Goal: Information Seeking & Learning: Learn about a topic

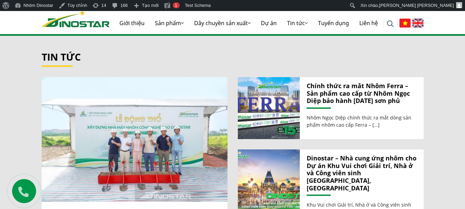
scroll to position [752, 0]
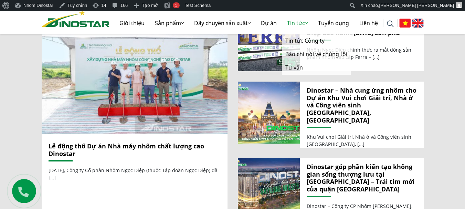
click at [296, 23] on link "Tin tức" at bounding box center [297, 23] width 31 height 22
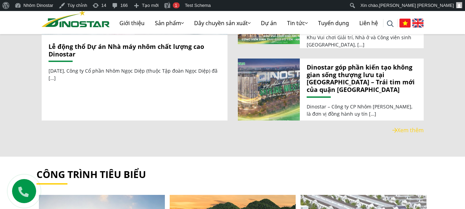
scroll to position [855, 0]
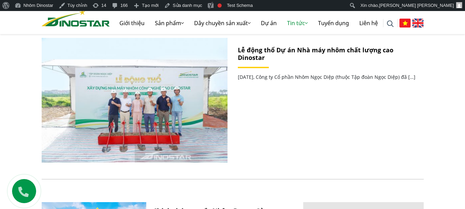
scroll to position [172, 0]
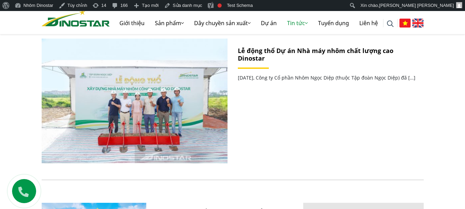
click at [270, 52] on link "Lễ động thổ Dự án Nhà máy nhôm chất lượng cao Dinostar" at bounding box center [316, 54] width 156 height 16
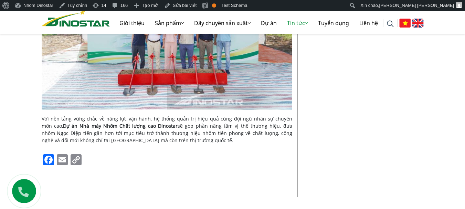
scroll to position [1101, 0]
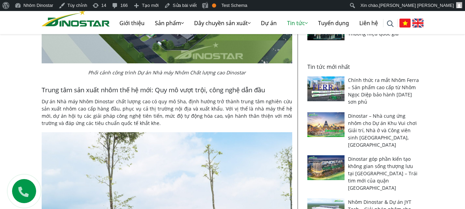
scroll to position [378, 0]
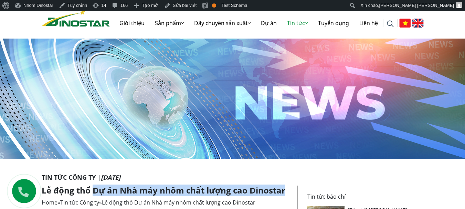
drag, startPoint x: 92, startPoint y: 190, endPoint x: 286, endPoint y: 191, distance: 193.7
click at [286, 191] on h1 "Lễ động thổ Dự án Nhà máy nhôm chất lượng cao Dinostar" at bounding box center [167, 190] width 250 height 10
copy h1 "Dự án Nhà máy nhôm chất lượng cao Dinostar"
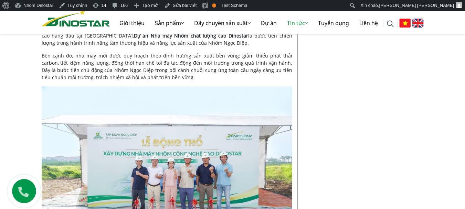
scroll to position [929, 0]
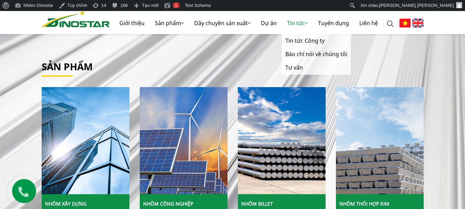
click at [294, 24] on link "Tin tức" at bounding box center [297, 23] width 31 height 22
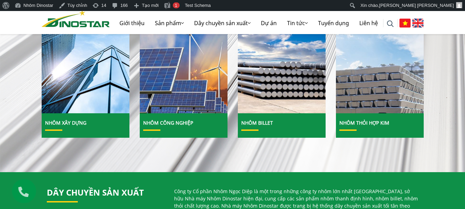
scroll to position [275, 0]
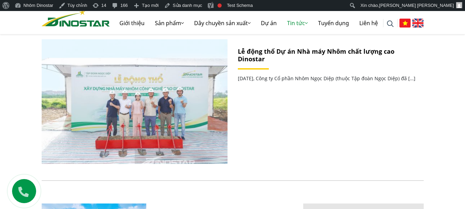
scroll to position [172, 0]
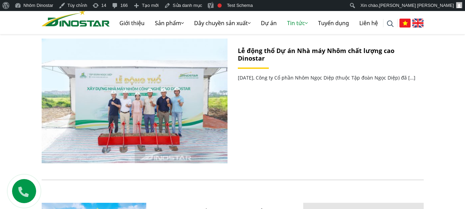
click at [250, 53] on link "Lễ động thổ Dự án Nhà máy Nhôm chất lượng cao Dinostar" at bounding box center [316, 54] width 157 height 16
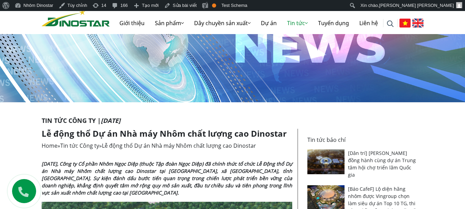
scroll to position [103, 0]
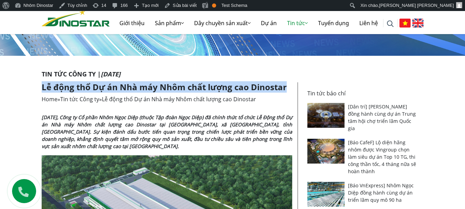
drag, startPoint x: 39, startPoint y: 84, endPoint x: 295, endPoint y: 88, distance: 256.7
copy h1 "Lễ động thổ Dự án Nhà máy Nhôm chất lượng cao Dinostar"
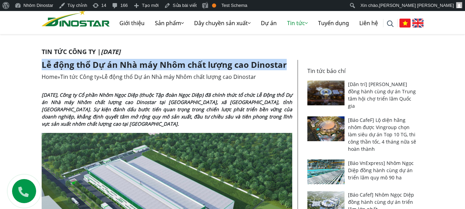
scroll to position [138, 0]
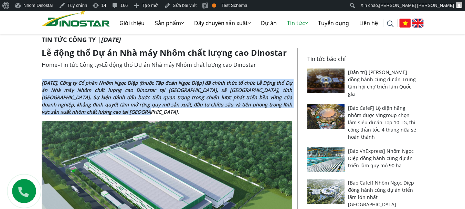
drag, startPoint x: 41, startPoint y: 81, endPoint x: 107, endPoint y: 108, distance: 71.4
copy strong "[DATE], Công ty Cổ phần Nhôm Ngọc Diệp (thuộc Tập đoàn Ngọc Diệp) đã chính thức…"
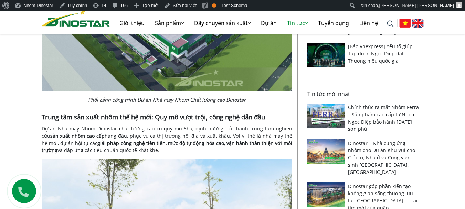
scroll to position [344, 0]
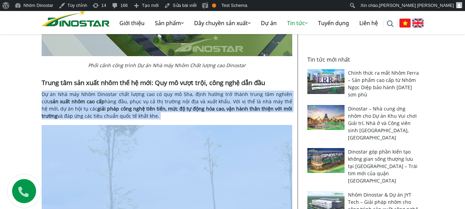
drag, startPoint x: 43, startPoint y: 94, endPoint x: 155, endPoint y: 120, distance: 115.2
copy div "Dự án Nhà máy Nhôm Dinostar chất lượng cao có quy mô 5ha, định hướng trở thành …"
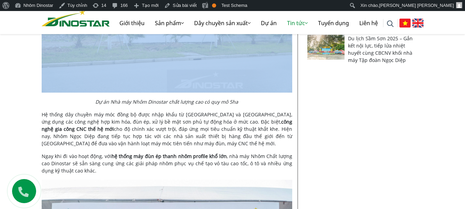
scroll to position [550, 0]
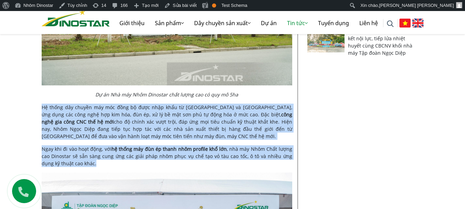
drag, startPoint x: 42, startPoint y: 108, endPoint x: 85, endPoint y: 167, distance: 72.7
click at [85, 167] on div "Ngày 9/8/2025, Công ty Cổ phần Nhôm Ngọc Diệp (thuộc Tập đoàn Ngọc Diệp) đã chí…" at bounding box center [167, 180] width 250 height 1029
copy div "Hệ thống dây chuyền máy móc đồng bộ được nhập khẩu từ châu Âu và Nhật Bản, ứng …"
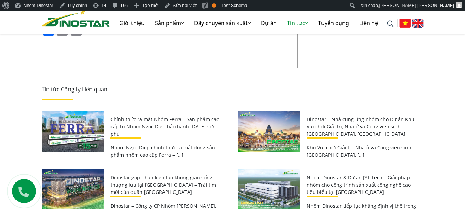
scroll to position [1135, 0]
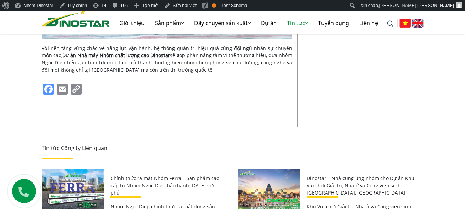
click at [46, 91] on link "Facebook" at bounding box center [49, 90] width 14 height 12
click at [51, 88] on link "Facebook" at bounding box center [49, 90] width 14 height 12
click at [73, 87] on link "Copy Link" at bounding box center [76, 90] width 14 height 12
type input "**********"
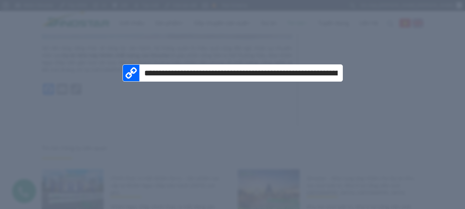
click at [132, 76] on div "**********" at bounding box center [232, 72] width 220 height 17
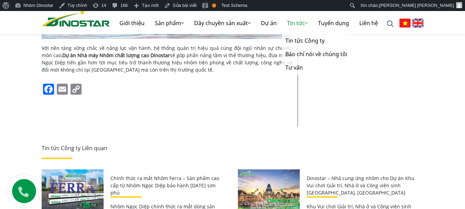
click at [295, 21] on link "Tin tức" at bounding box center [297, 23] width 31 height 22
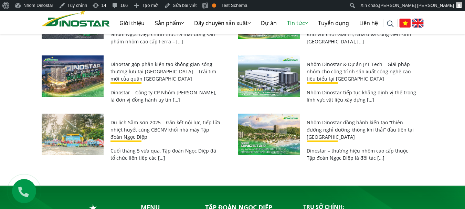
scroll to position [1289, 0]
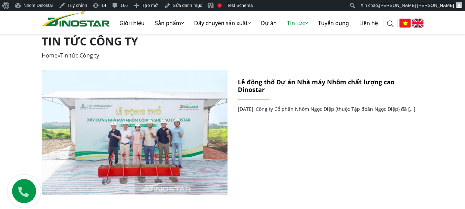
scroll to position [138, 0]
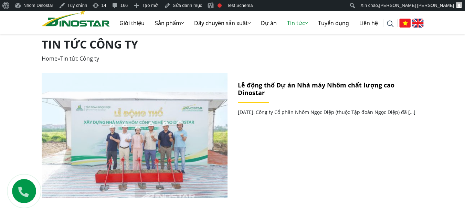
click at [178, 107] on img at bounding box center [134, 135] width 199 height 133
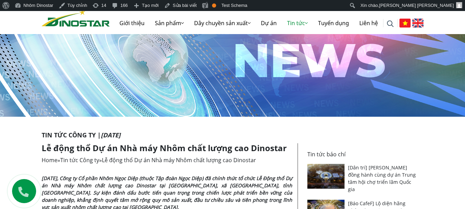
scroll to position [138, 0]
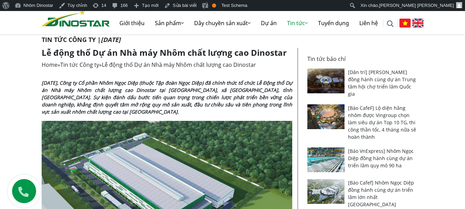
click at [363, 105] on link "[Báo CafeF] Lộ diện hãng nhôm được Vingroup chọn làm siêu dự án Top 10 TG, thi …" at bounding box center [382, 122] width 68 height 35
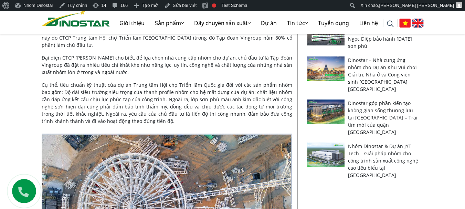
scroll to position [391, 0]
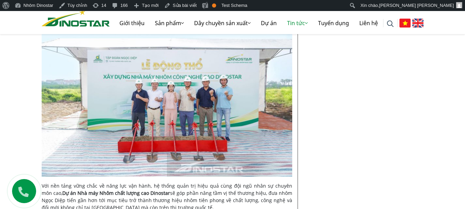
scroll to position [1170, 0]
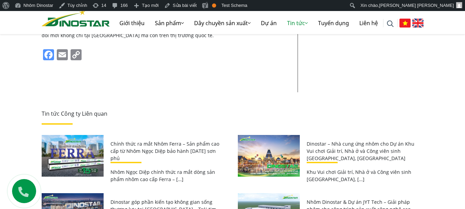
click at [50, 54] on link "Facebook" at bounding box center [49, 55] width 14 height 12
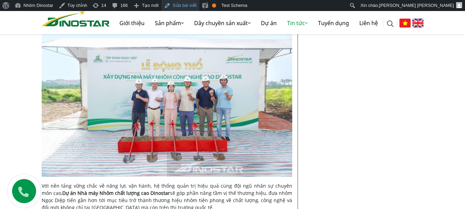
scroll to position [860, 0]
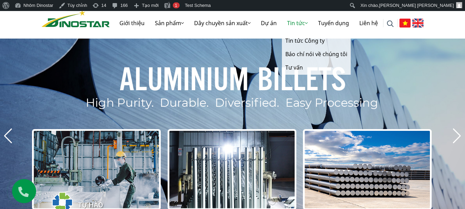
click at [290, 24] on link "Tin tức" at bounding box center [297, 23] width 31 height 22
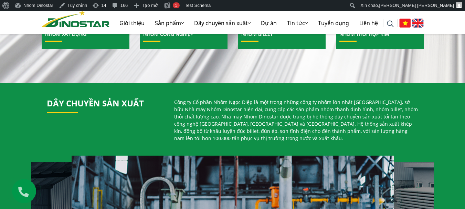
scroll to position [482, 0]
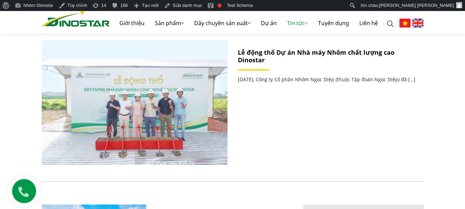
scroll to position [172, 0]
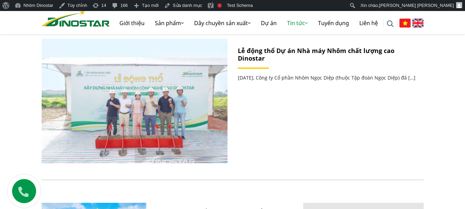
click at [110, 95] on img at bounding box center [134, 100] width 199 height 133
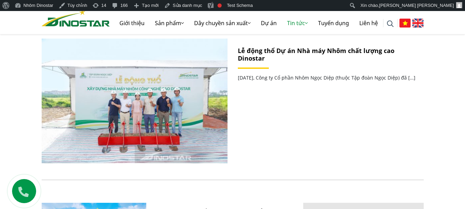
click at [250, 49] on link "Lễ động thổ Dự án Nhà máy Nhôm chất lượng cao Dinostar" at bounding box center [316, 54] width 157 height 16
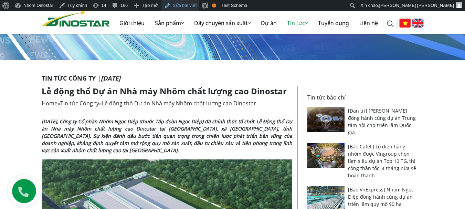
scroll to position [103, 0]
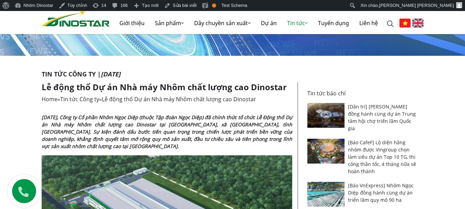
click at [231, 82] on h1 "Lễ động thổ Dự án Nhà máy Nhôm chất lượng cao Dinostar" at bounding box center [167, 87] width 250 height 10
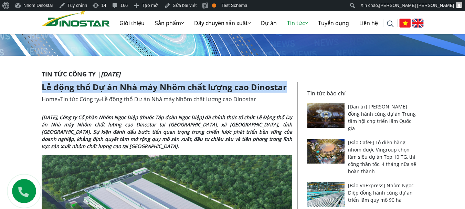
click at [231, 82] on h1 "Lễ động thổ Dự án Nhà máy Nhôm chất lượng cao Dinostar" at bounding box center [167, 87] width 250 height 10
copy article "Lễ động thổ Dự án Nhà máy Nhôm chất lượng cao Dinostar"
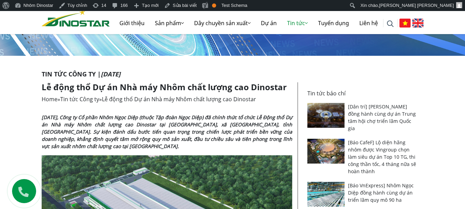
click at [86, 121] on strong "[DATE], Công ty Cổ phần Nhôm Ngọc Diệp (thuộc Tập đoàn Ngọc Diệp) đã chính thức…" at bounding box center [167, 131] width 250 height 35
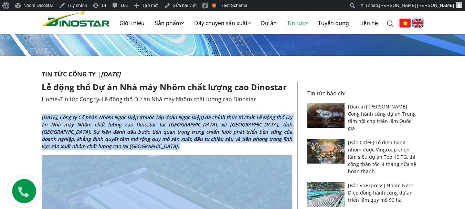
click at [86, 121] on strong "[DATE], Công ty Cổ phần Nhôm Ngọc Diệp (thuộc Tập đoàn Ngọc Diệp) đã chính thức…" at bounding box center [167, 131] width 250 height 35
copy div "[DATE], Công ty Cổ phần Nhôm Ngọc Diệp (thuộc Tập đoàn Ngọc Diệp) đã chính thức…"
click at [164, 133] on strong "[DATE], Công ty Cổ phần Nhôm Ngọc Diệp (thuộc Tập đoàn Ngọc Diệp) đã chính thức…" at bounding box center [167, 131] width 250 height 35
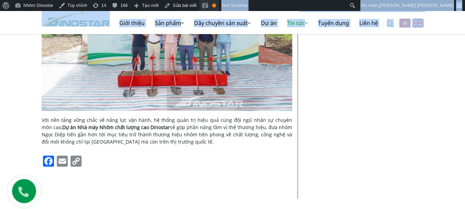
scroll to position [1049, 0]
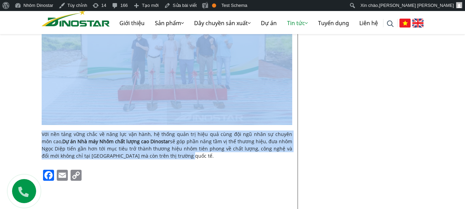
drag, startPoint x: 54, startPoint y: 97, endPoint x: 186, endPoint y: 154, distance: 144.7
copy div "Sự kiện đánh dấu bước tiến quan trọng trong chiến lược phát triển bền vững của …"
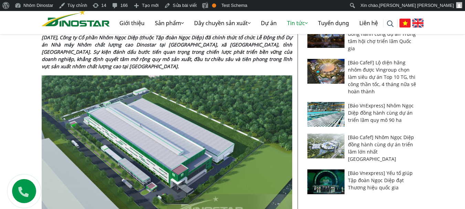
scroll to position [172, 0]
